Goal: Go to known website: Access a specific website the user already knows

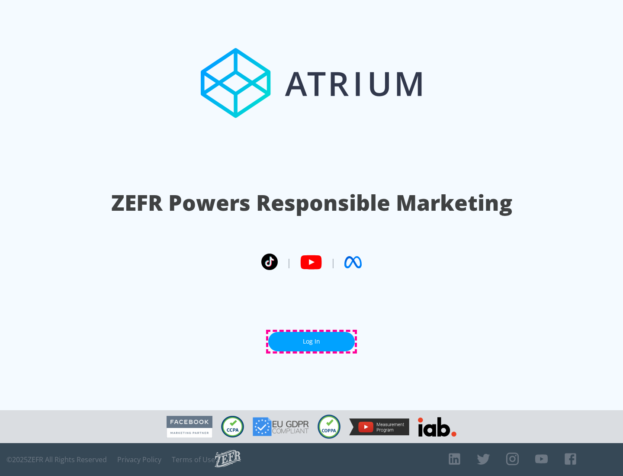
click at [312, 341] on link "Log In" at bounding box center [311, 341] width 87 height 19
